Goal: Transaction & Acquisition: Purchase product/service

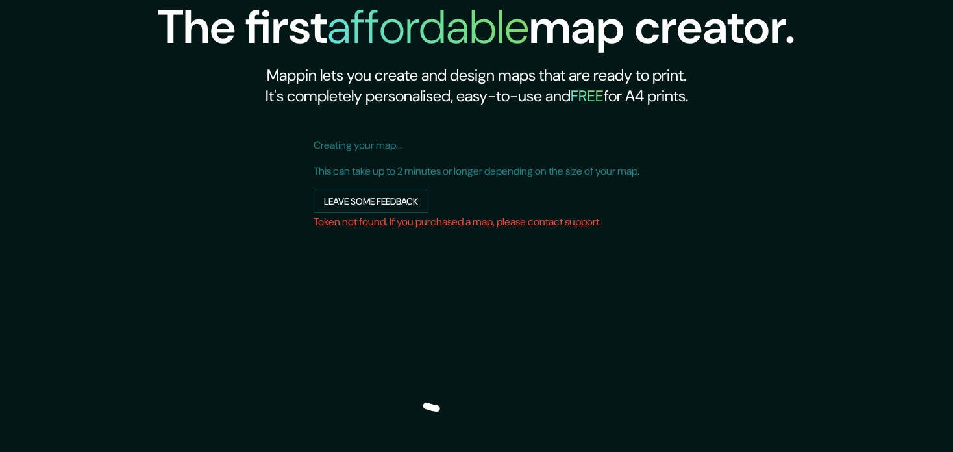
scroll to position [164, 0]
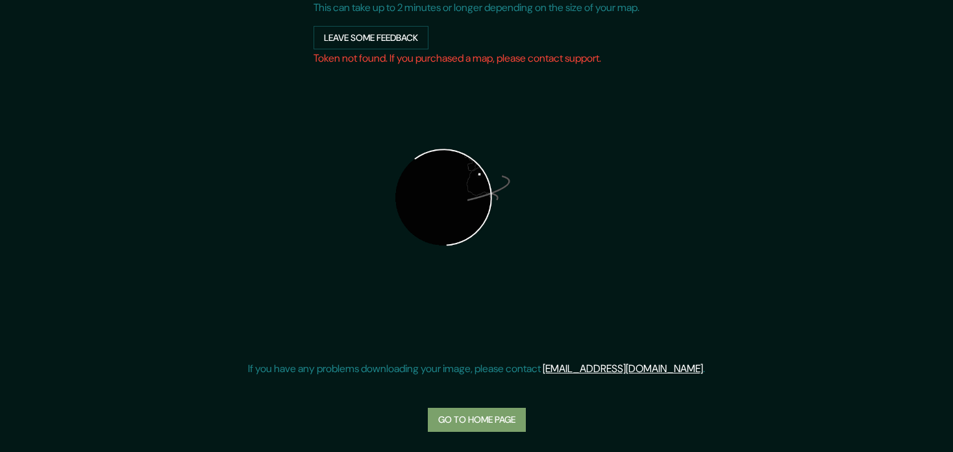
click at [481, 423] on link "Go to home page" at bounding box center [477, 420] width 98 height 24
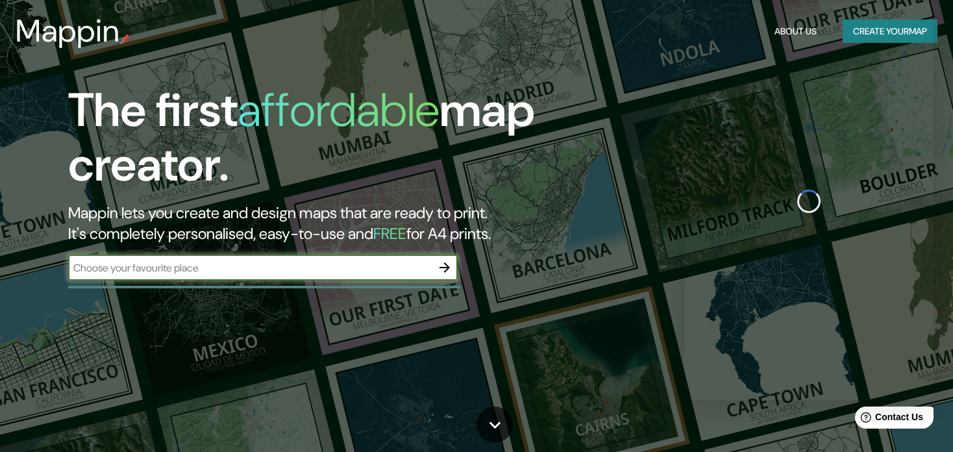
click at [308, 269] on input "text" at bounding box center [249, 267] width 363 height 15
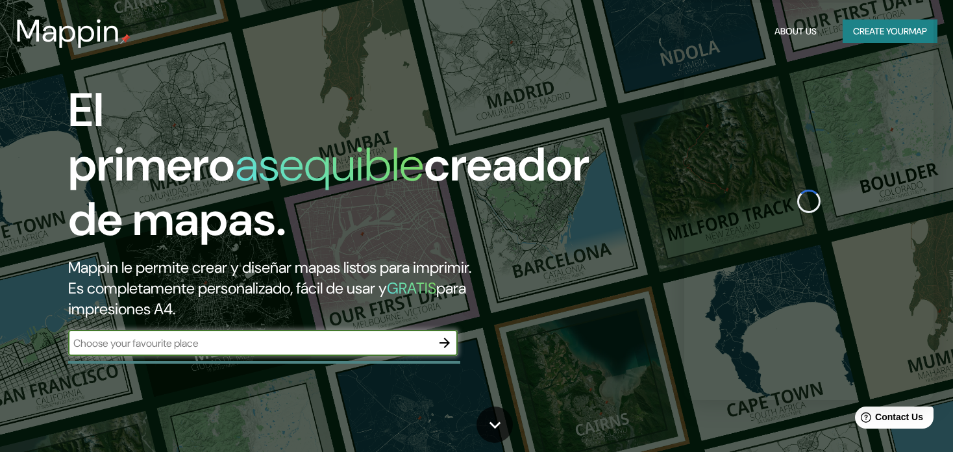
type input "[GEOGRAPHIC_DATA]"
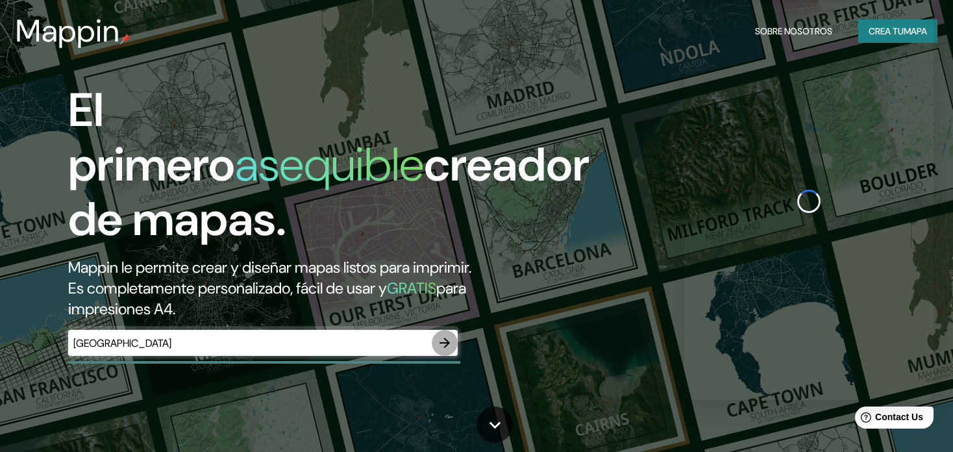
click at [450, 335] on icon "button" at bounding box center [445, 343] width 16 height 16
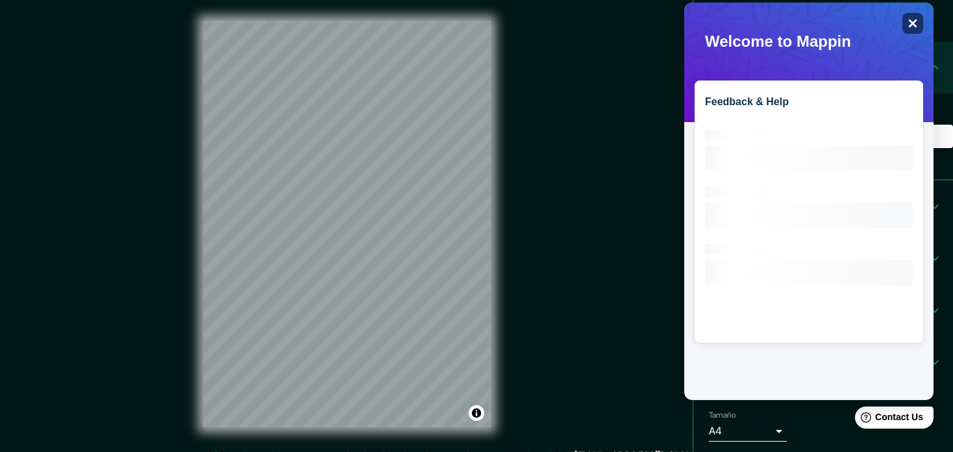
click at [917, 21] on icon "Close" at bounding box center [912, 23] width 10 height 10
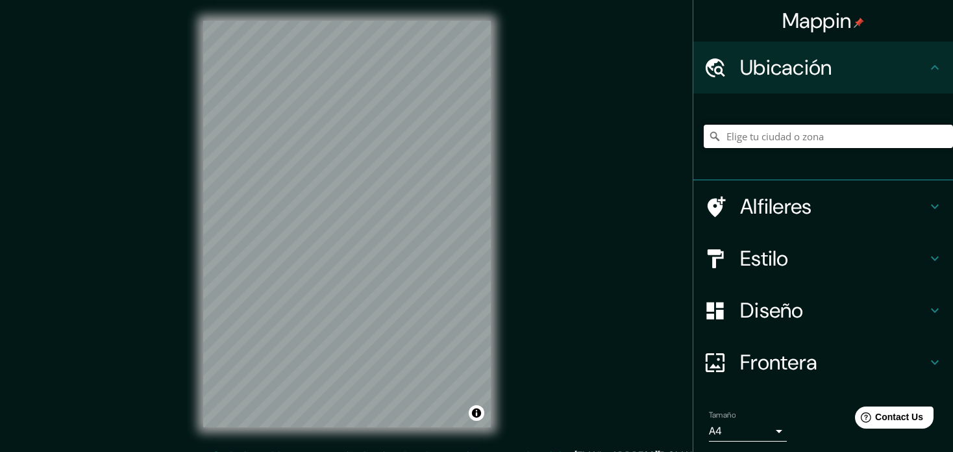
click at [808, 142] on input "Pick your city or area" at bounding box center [827, 136] width 249 height 23
click at [842, 133] on input "Pick your city or area" at bounding box center [827, 136] width 249 height 23
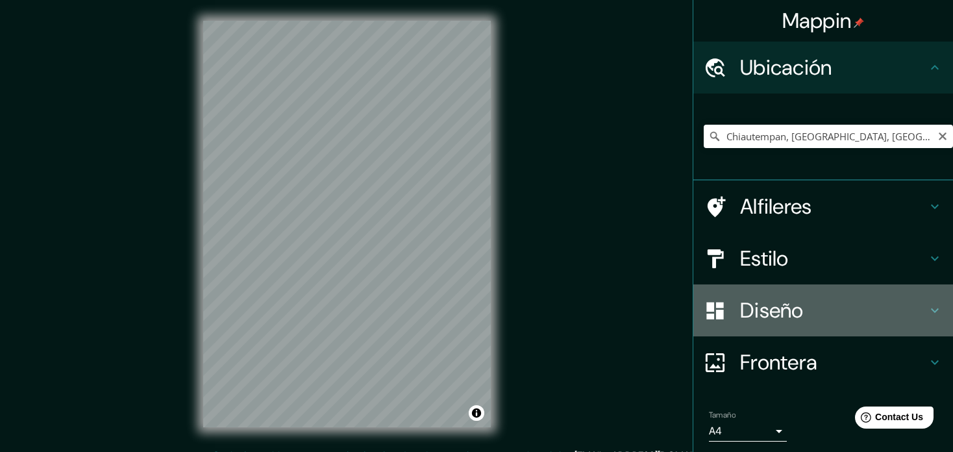
click at [890, 310] on h4 "Diseño" at bounding box center [833, 310] width 187 height 26
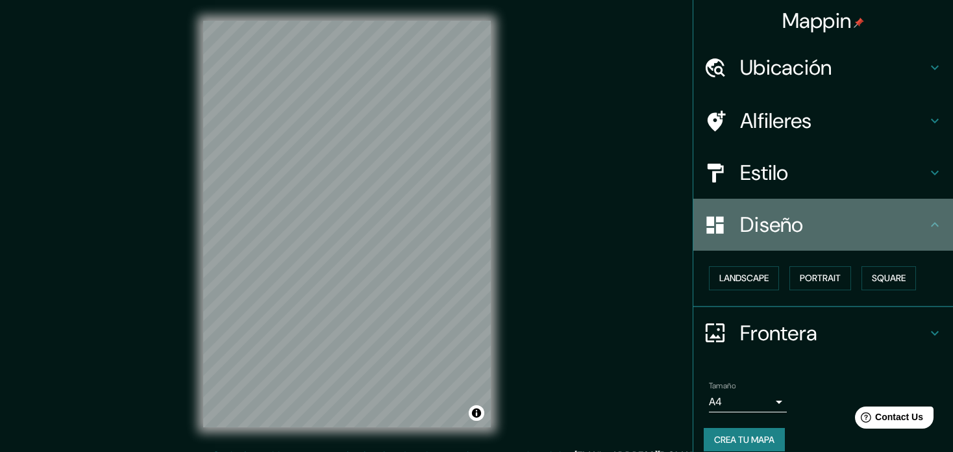
click at [877, 215] on h4 "Diseño" at bounding box center [833, 225] width 187 height 26
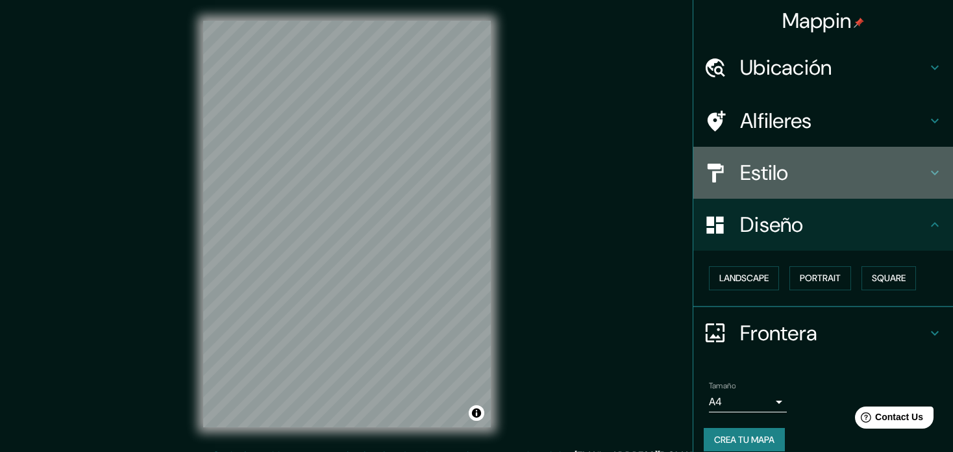
click at [857, 180] on h4 "Estilo" at bounding box center [833, 173] width 187 height 26
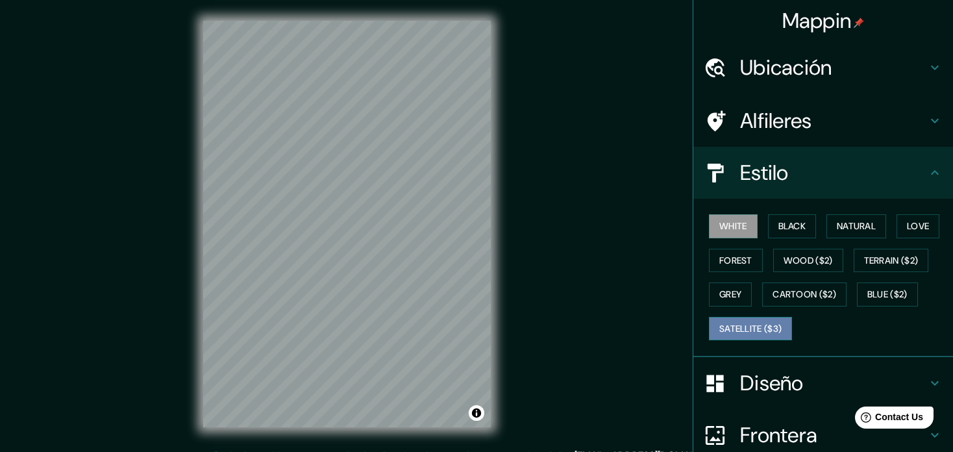
click at [756, 318] on button "Satellite ($3)" at bounding box center [750, 329] width 83 height 24
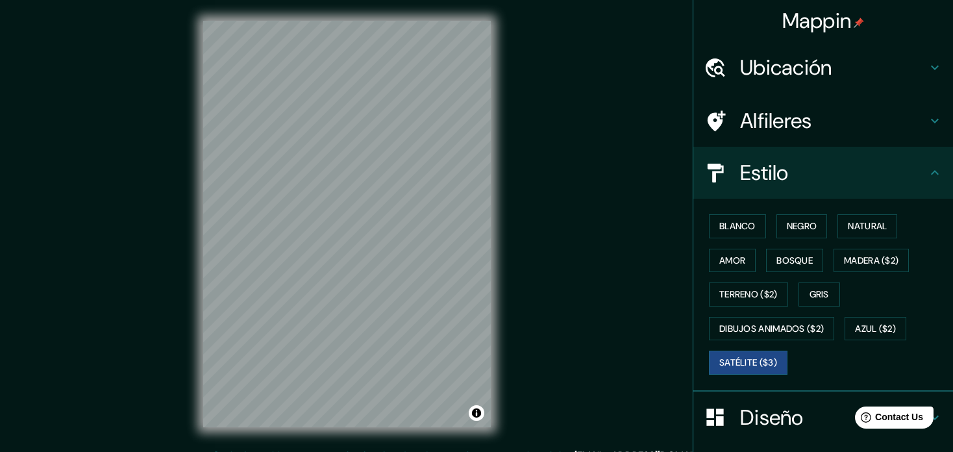
click at [171, 109] on div "Mappin Ubicación Chiautempan, [GEOGRAPHIC_DATA], [GEOGRAPHIC_DATA] Alfileres Es…" at bounding box center [476, 234] width 953 height 469
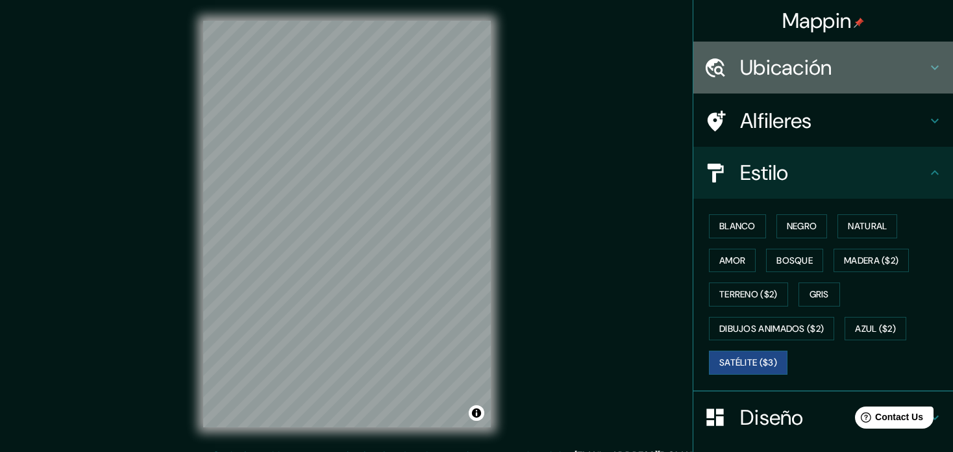
click at [927, 67] on icon at bounding box center [935, 68] width 16 height 16
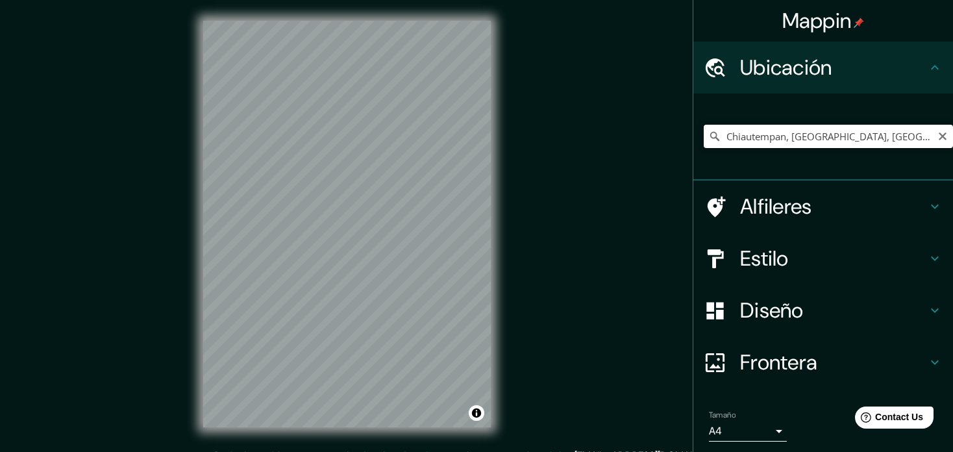
click at [882, 130] on input "Chiautempan, [GEOGRAPHIC_DATA], [GEOGRAPHIC_DATA]" at bounding box center [827, 136] width 249 height 23
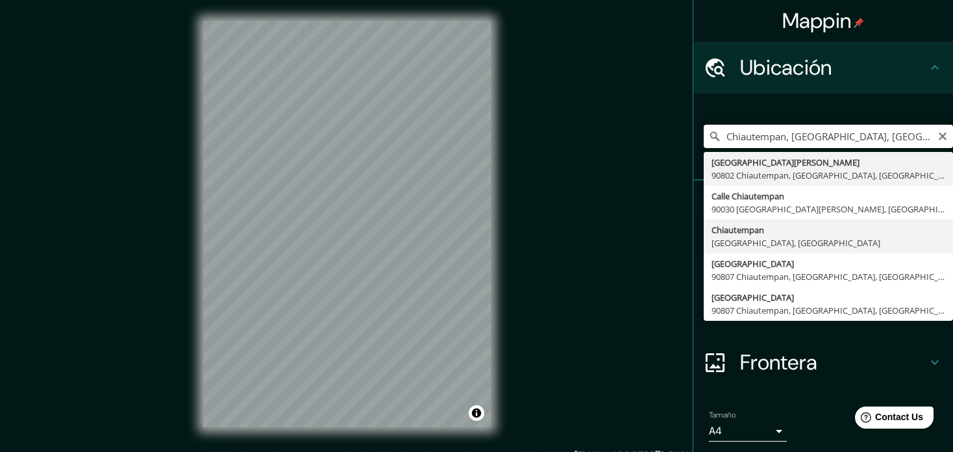
type input "Chiautempan, [GEOGRAPHIC_DATA], [GEOGRAPHIC_DATA]"
